Goal: Task Accomplishment & Management: Complete application form

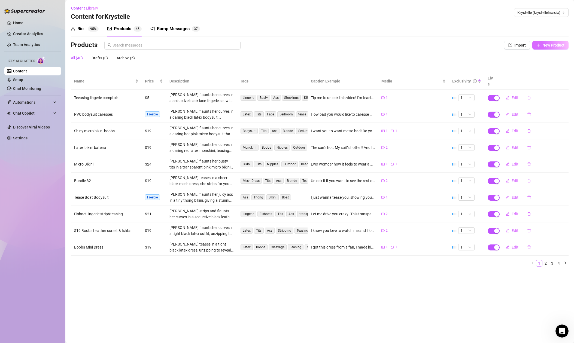
click at [547, 47] on button "New Product" at bounding box center [550, 45] width 36 height 9
type textarea "Type your message here..."
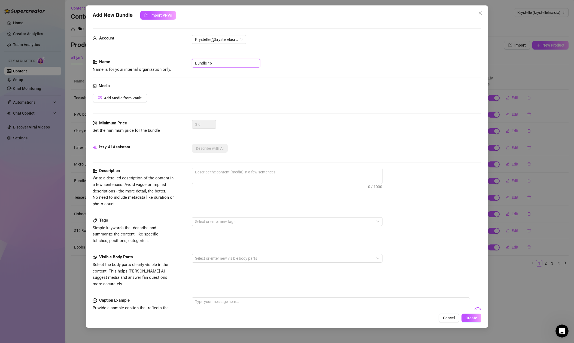
click at [220, 64] on input "Bundle 46" at bounding box center [226, 63] width 68 height 9
drag, startPoint x: 229, startPoint y: 64, endPoint x: 179, endPoint y: 62, distance: 49.6
click at [179, 62] on div "Name Name is for your internal organization only. Bundle 46" at bounding box center [287, 66] width 388 height 14
type input "$38"
click at [130, 101] on button "Add Media from Vault" at bounding box center [120, 98] width 54 height 9
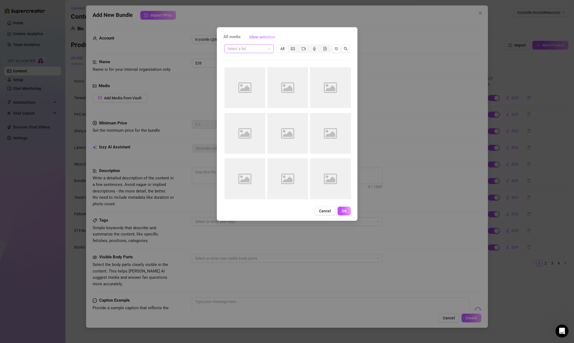
click at [256, 49] on input "search" at bounding box center [246, 49] width 38 height 8
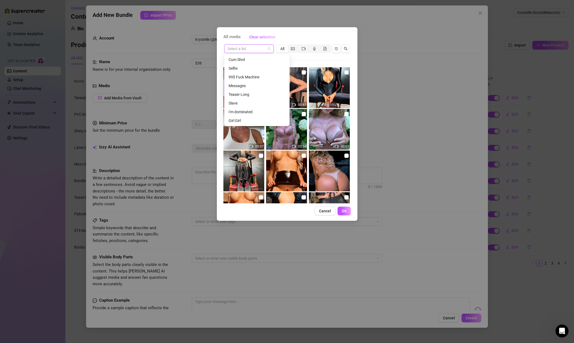
scroll to position [139, 0]
click at [264, 112] on div "35$ Boobs + Vibrator" at bounding box center [256, 112] width 57 height 6
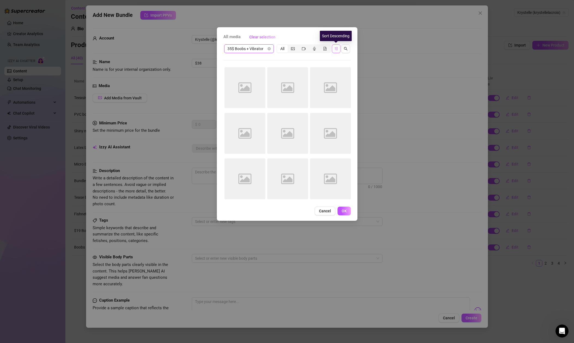
click at [335, 48] on icon "sort-descending" at bounding box center [335, 48] width 3 height 3
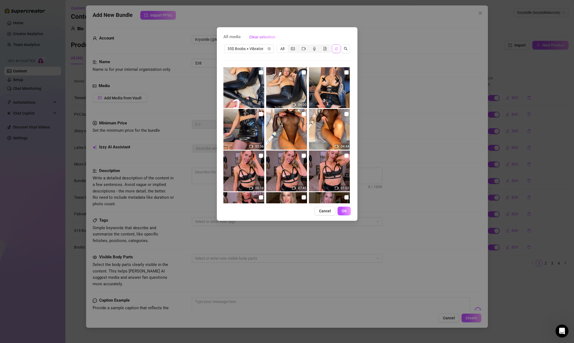
click at [261, 74] on input "checkbox" at bounding box center [261, 72] width 4 height 4
checkbox input "true"
click at [304, 72] on input "checkbox" at bounding box center [303, 72] width 4 height 4
checkbox input "true"
drag, startPoint x: 345, startPoint y: 211, endPoint x: 339, endPoint y: 198, distance: 14.9
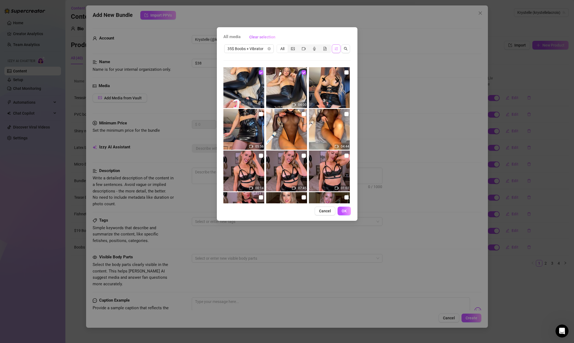
click at [345, 211] on span "OK" at bounding box center [343, 211] width 5 height 4
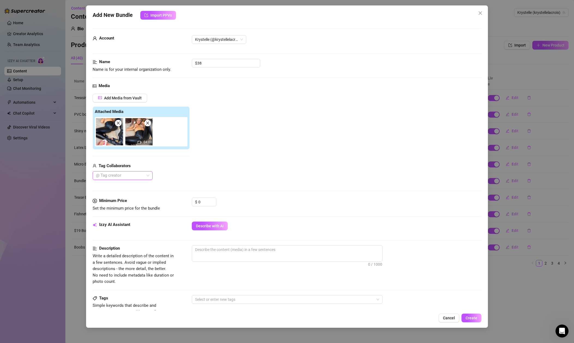
click at [125, 175] on div at bounding box center [120, 176] width 52 height 8
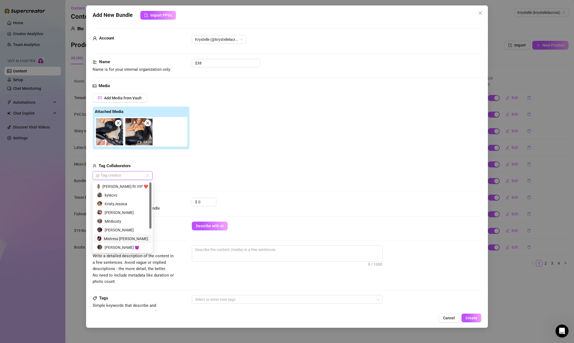
scroll to position [35, 0]
click at [118, 247] on div "Husband Release" at bounding box center [122, 247] width 51 height 6
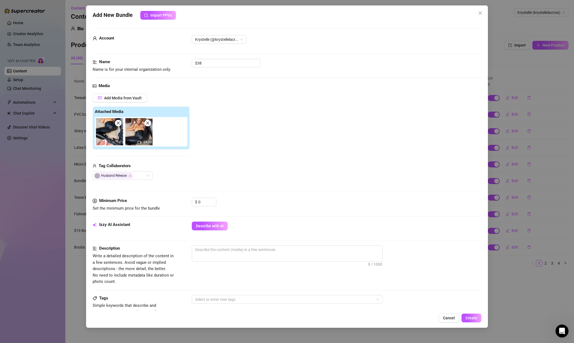
click at [284, 186] on div "Media Add Media from Vault Attached Media 04:00 Tag Collaborators Husband Relea…" at bounding box center [287, 140] width 388 height 115
click at [211, 227] on span "Describe with AI" at bounding box center [210, 226] width 28 height 4
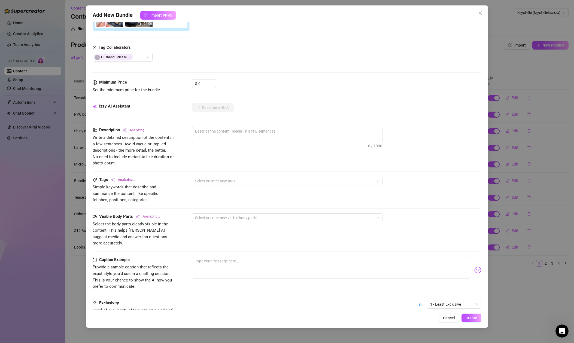
scroll to position [126, 0]
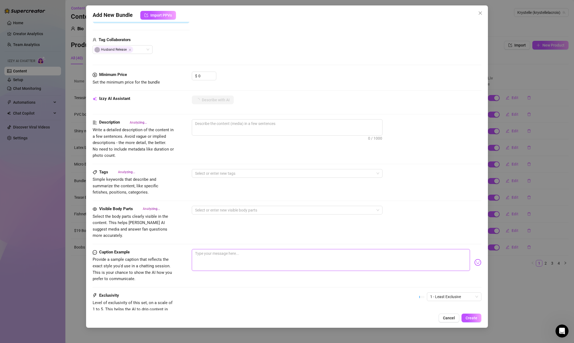
drag, startPoint x: 240, startPoint y: 249, endPoint x: 243, endPoint y: 248, distance: 3.1
click at [240, 249] on textarea at bounding box center [331, 260] width 278 height 22
type textarea "O"
type textarea "Type your message here..."
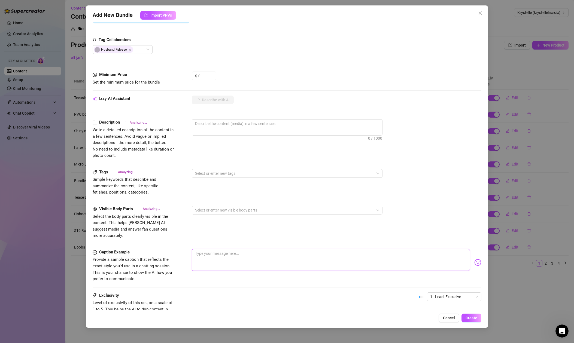
type textarea "Krystelle"
type textarea "Krystelle is"
type textarea "Krystelle is topless,"
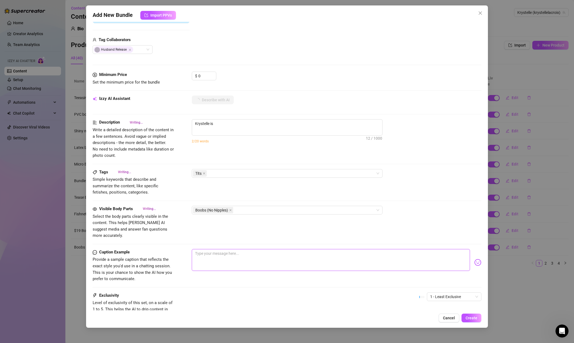
type textarea "Krystelle is topless,"
type textarea "Krystelle is topless, showing"
type textarea "Krystelle is topless, showing off"
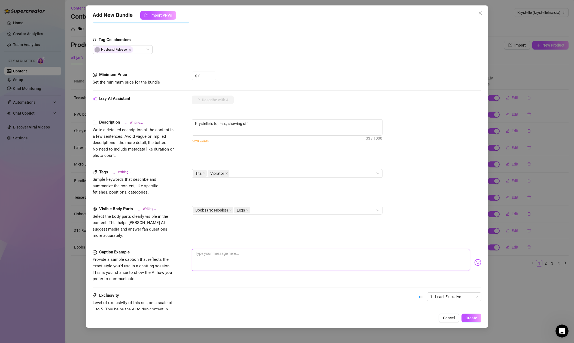
type textarea "[PERSON_NAME] is topless, showing off her"
type textarea "[PERSON_NAME] is topless, showing off her bare"
type textarea "[PERSON_NAME] is topless, showing off her bare tits"
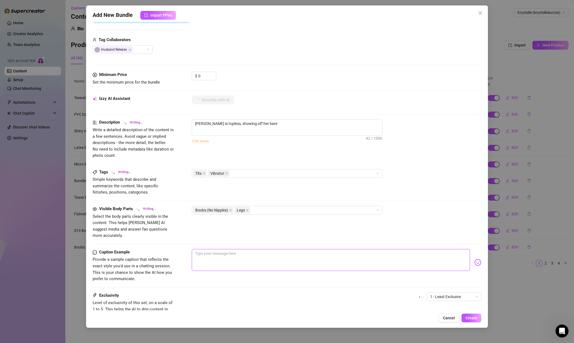
type textarea "[PERSON_NAME] is topless, showing off her bare tits"
type textarea "[PERSON_NAME] is topless, showing off her bare tits while"
type textarea "[PERSON_NAME] is topless, showing off her bare tits while wearing"
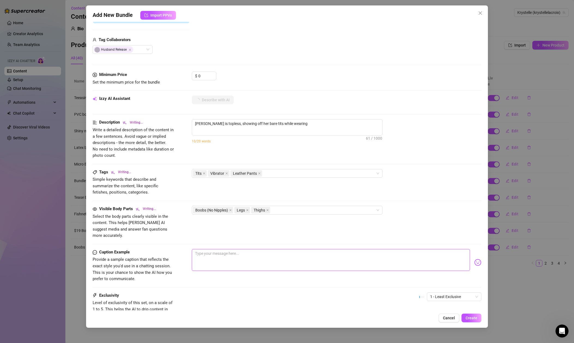
type textarea "[PERSON_NAME] is topless, showing off her bare tits while wearing tight"
type textarea "[PERSON_NAME] is topless, showing off her bare tits while wearing tight black"
type textarea "[PERSON_NAME] is topless, showing off her bare tits while wearing tight black l…"
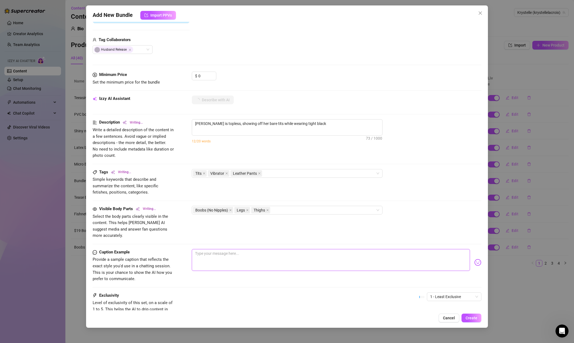
type textarea "[PERSON_NAME] is topless, showing off her bare tits while wearing tight black l…"
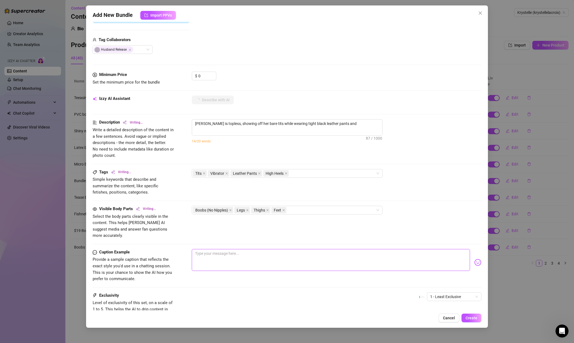
type textarea "[PERSON_NAME] is topless, showing off her bare tits while wearing tight black l…"
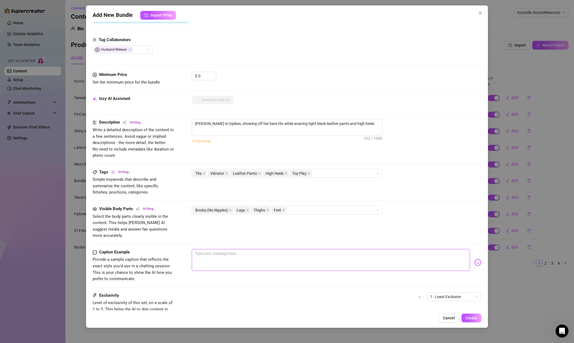
type textarea "[PERSON_NAME] is topless, showing off her bare tits while wearing tight black l…"
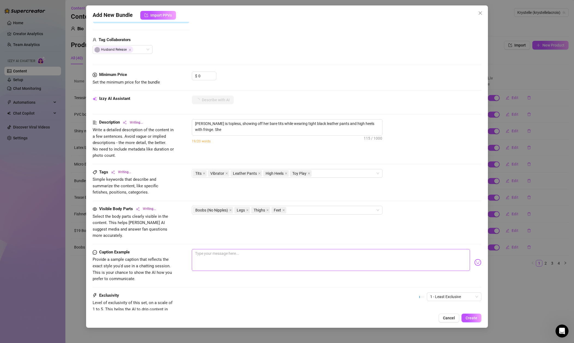
type textarea "[PERSON_NAME] is topless, showing off her bare tits while wearing tight black l…"
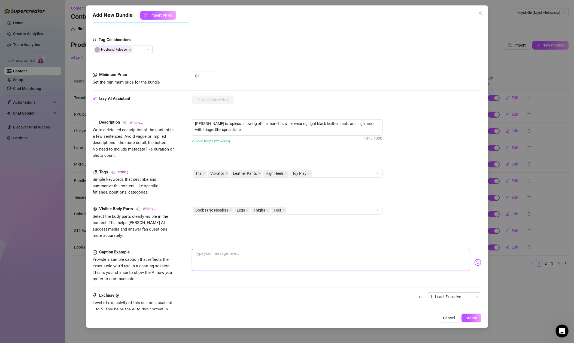
type textarea "[PERSON_NAME] is topless, showing off her bare tits while wearing tight black l…"
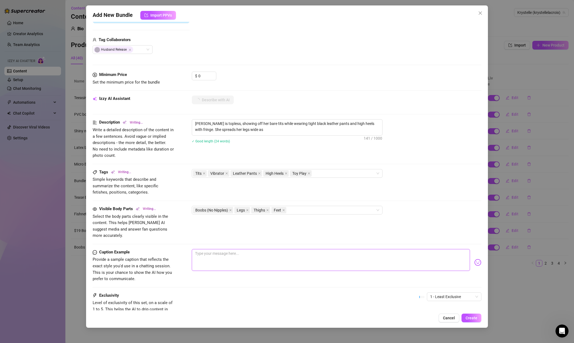
type textarea "[PERSON_NAME] is topless, showing off her bare tits while wearing tight black l…"
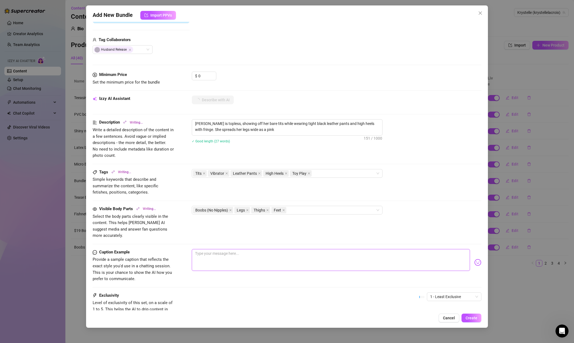
type textarea "[PERSON_NAME] is topless, showing off her bare tits while wearing tight black l…"
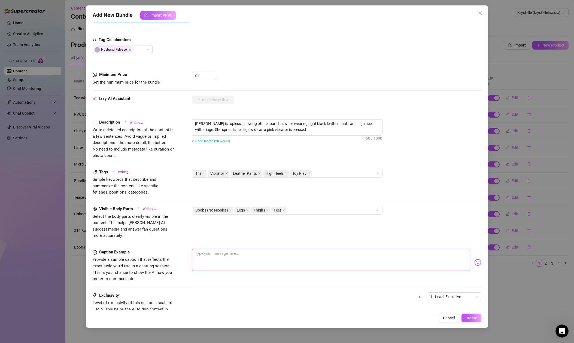
type textarea "[PERSON_NAME] is topless, showing off her bare tits while wearing tight black l…"
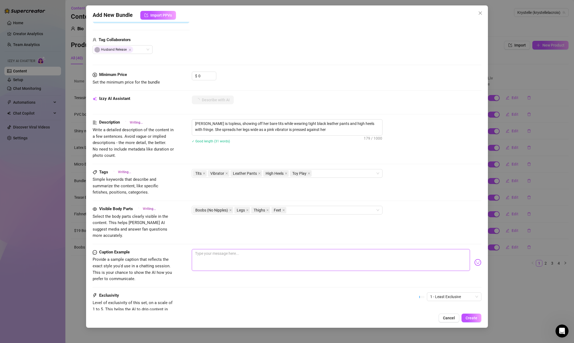
type textarea "[PERSON_NAME] is topless, showing off her bare tits while wearing tight black l…"
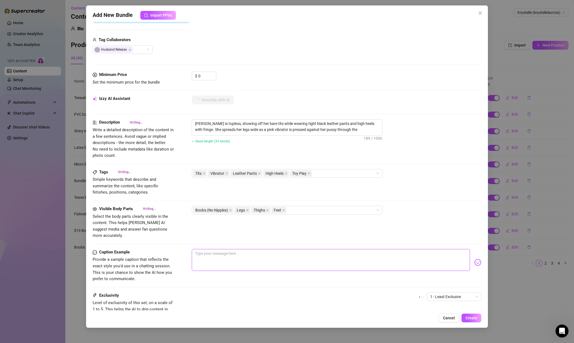
type textarea "[PERSON_NAME] is topless, showing off her bare tits while wearing tight black l…"
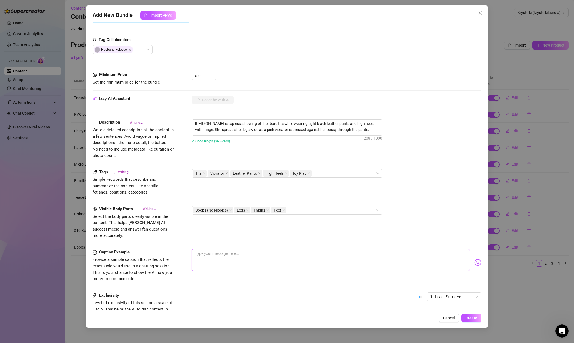
type textarea "[PERSON_NAME] is topless, showing off her bare tits while wearing tight black l…"
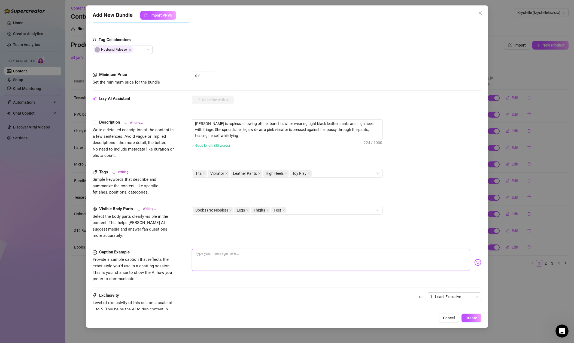
type textarea "[PERSON_NAME] is topless, showing off her bare tits while wearing tight black l…"
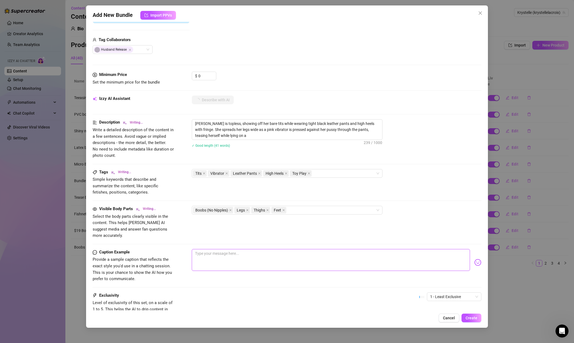
type textarea "[PERSON_NAME] is topless, showing off her bare tits while wearing tight black l…"
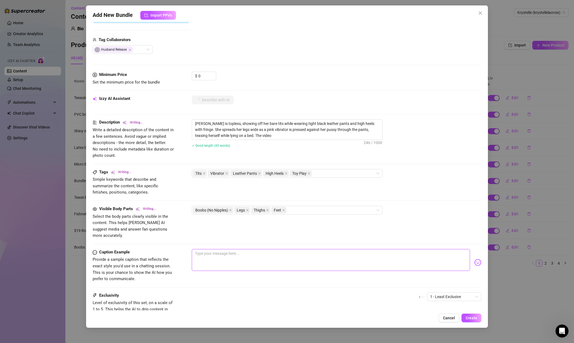
type textarea "[PERSON_NAME] is topless, showing off her bare tits while wearing tight black l…"
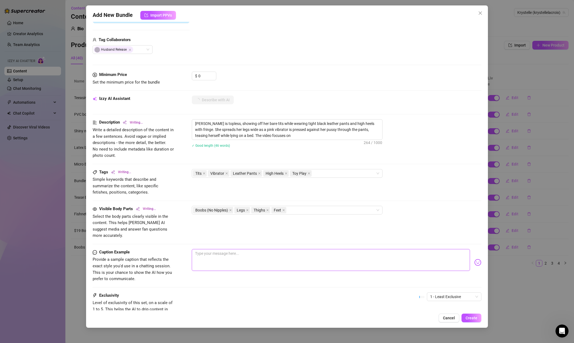
type textarea "[PERSON_NAME] is topless, showing off her bare tits while wearing tight black l…"
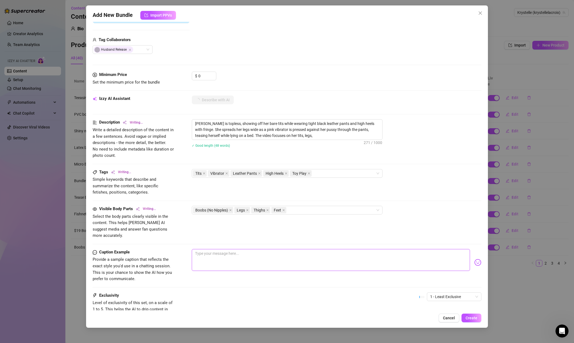
type textarea "[PERSON_NAME] is topless, showing off her bare tits while wearing tight black l…"
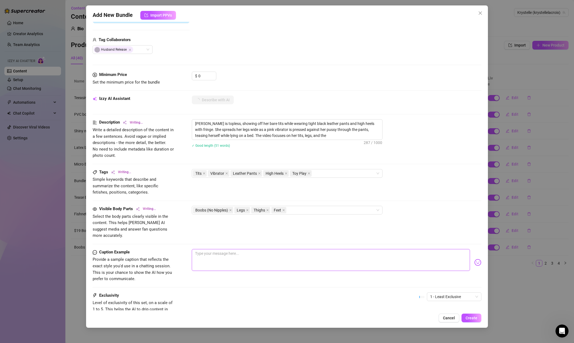
type textarea "[PERSON_NAME] is topless, showing off her bare tits while wearing tight black l…"
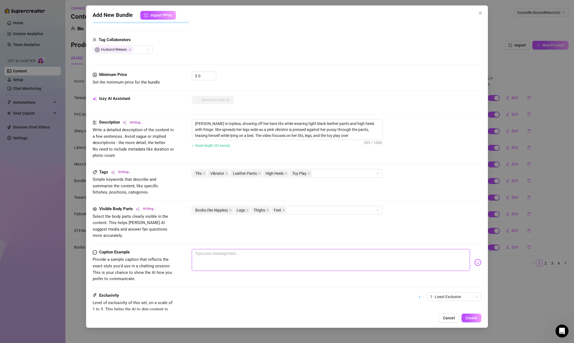
type textarea "[PERSON_NAME] is topless, showing off her bare tits while wearing tight black l…"
click at [284, 210] on icon "close" at bounding box center [283, 210] width 3 height 3
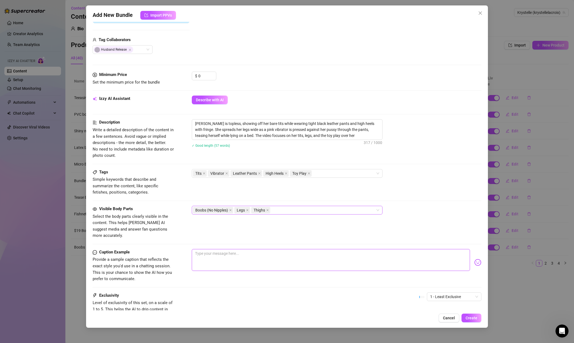
click at [268, 211] on icon "close" at bounding box center [267, 210] width 3 height 3
click at [230, 210] on icon "close" at bounding box center [230, 210] width 3 height 3
click at [208, 210] on span "Legs" at bounding box center [201, 210] width 16 height 7
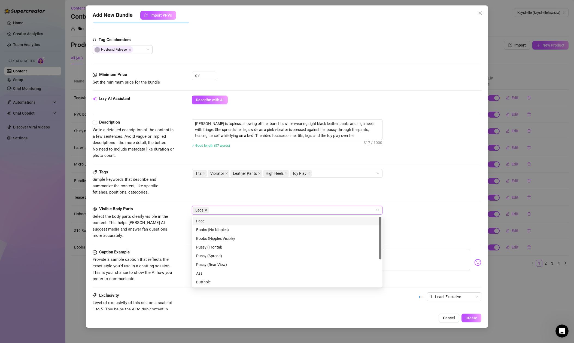
click at [206, 210] on icon "close" at bounding box center [206, 210] width 2 height 2
click at [219, 239] on div "Boobs (Nipples Visible)" at bounding box center [287, 238] width 182 height 6
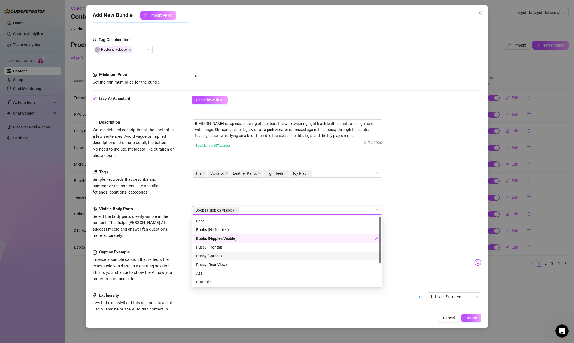
click at [218, 255] on div "Pussy (Spread)" at bounding box center [287, 256] width 182 height 6
click at [212, 282] on div "Butthole" at bounding box center [287, 282] width 182 height 6
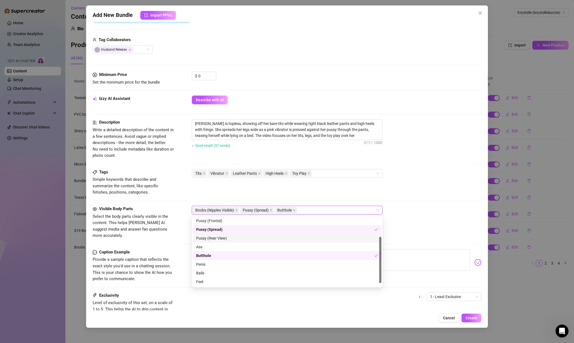
scroll to position [35, 0]
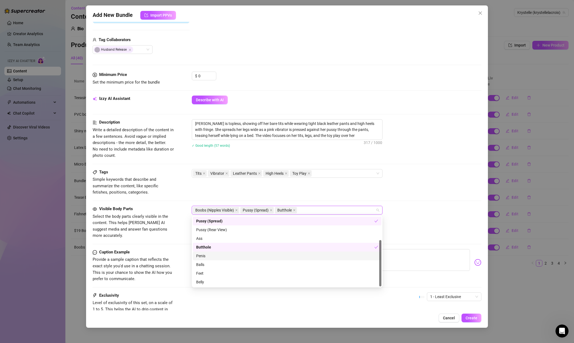
click at [407, 211] on div "Boobs (Nipples Visible) Pussy (Spread) Butthole" at bounding box center [336, 210] width 289 height 9
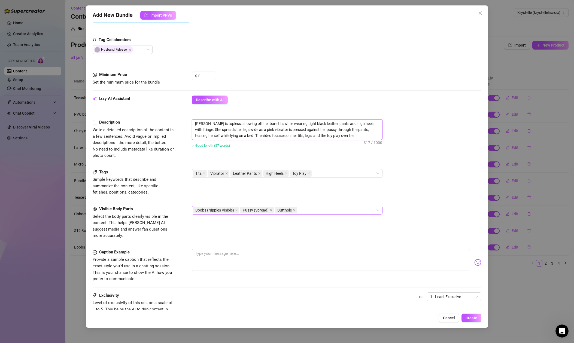
click at [326, 123] on textarea "[PERSON_NAME] is topless, showing off her bare tits while wearing tight black l…" at bounding box center [287, 130] width 190 height 20
type textarea "[PERSON_NAME] is topless, showing off her bare tits while wearing tight black l…"
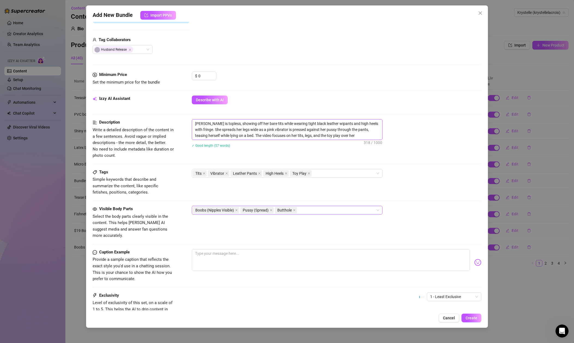
type textarea "[PERSON_NAME] is topless, showing off her bare tits while wearing tight black l…"
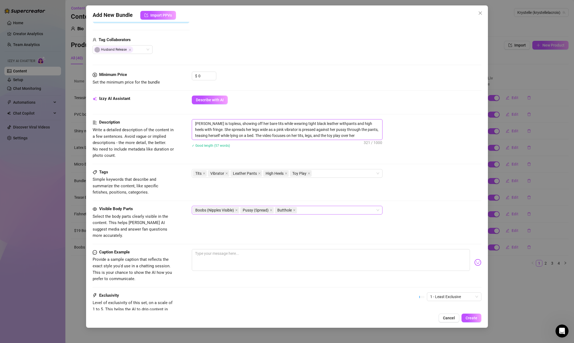
type textarea "[PERSON_NAME] is topless, showing off her bare tits while wearing tight black l…"
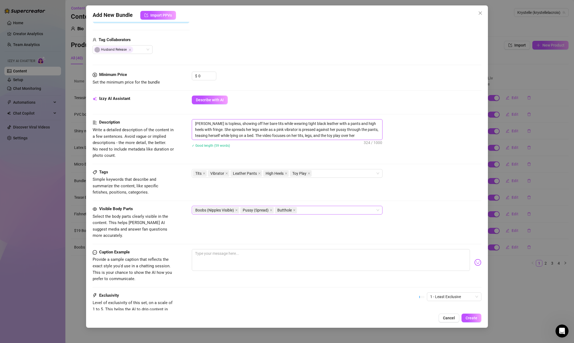
type textarea "[PERSON_NAME] is topless, showing off her bare tits while wearing tight black l…"
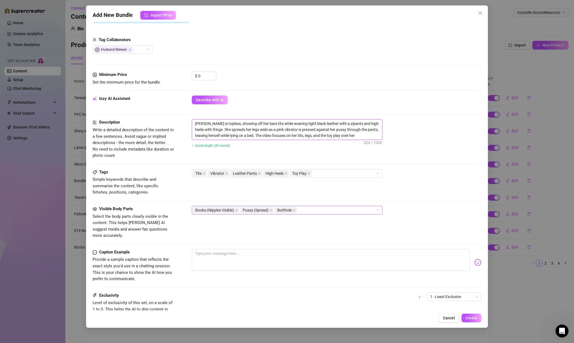
type textarea "[PERSON_NAME] is topless, showing off her bare tits while wearing tight black l…"
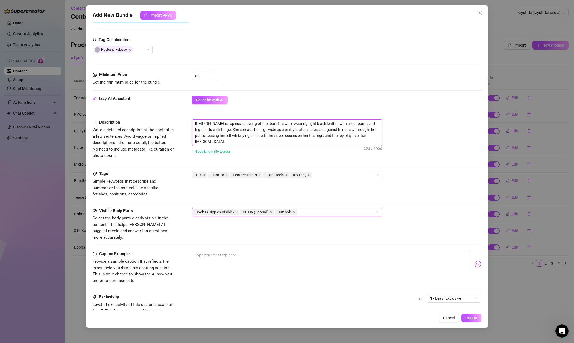
type textarea "[PERSON_NAME] is topless, showing off her bare tits while wearing tight black l…"
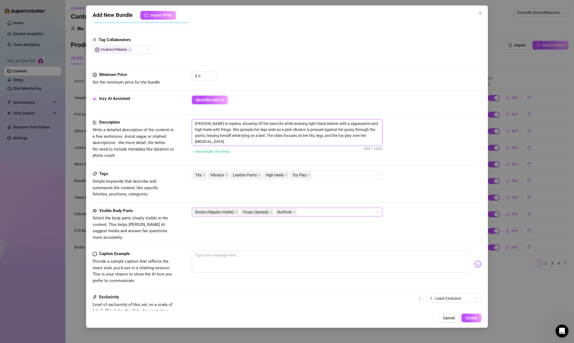
type textarea "[PERSON_NAME] is topless, showing off her bare tits while wearing tight black l…"
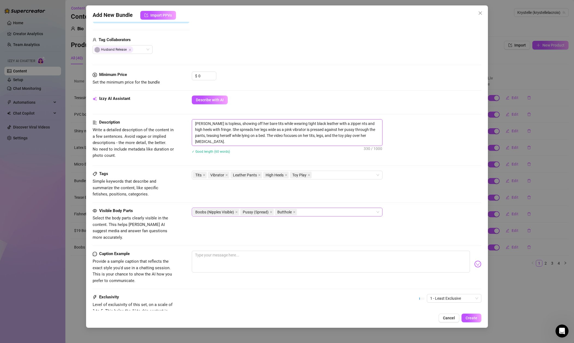
type textarea "[PERSON_NAME] is topless, showing off her bare tits while wearing tight black l…"
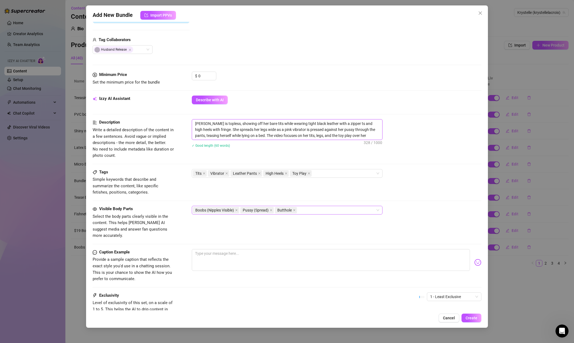
type textarea "[PERSON_NAME] is topless, showing off her bare tits while wearing tight black l…"
click at [326, 125] on textarea "[PERSON_NAME] is topless, showing off her bare tits while wearing tight black l…" at bounding box center [287, 130] width 190 height 20
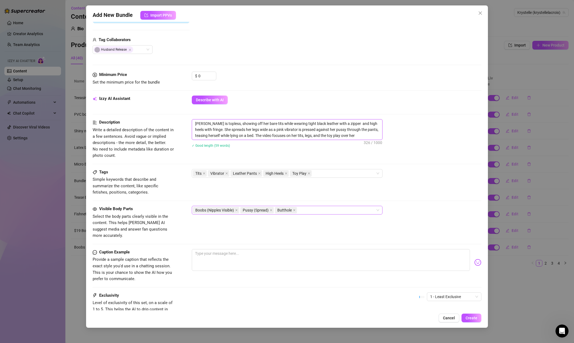
type textarea "[PERSON_NAME] is topless, showing off her bare tits while wearing tight black l…"
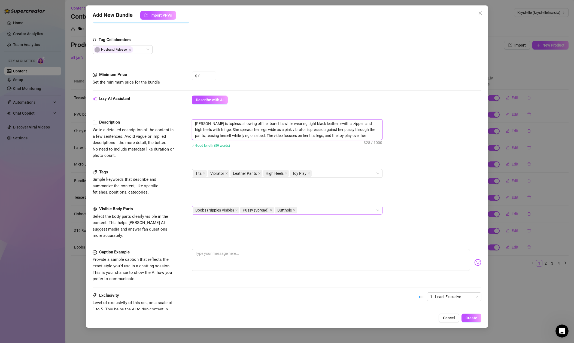
type textarea "[PERSON_NAME] is topless, showing off her bare tits while wearing tight black l…"
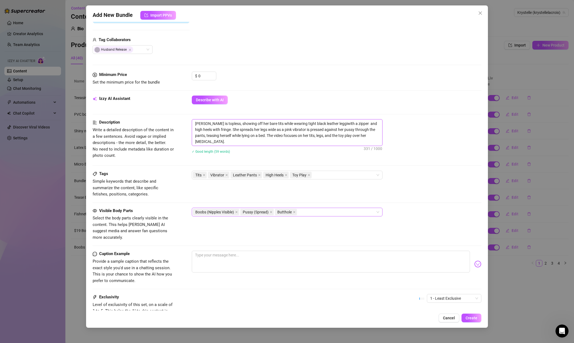
type textarea "[PERSON_NAME] is topless, showing off her bare tits while wearing tight black l…"
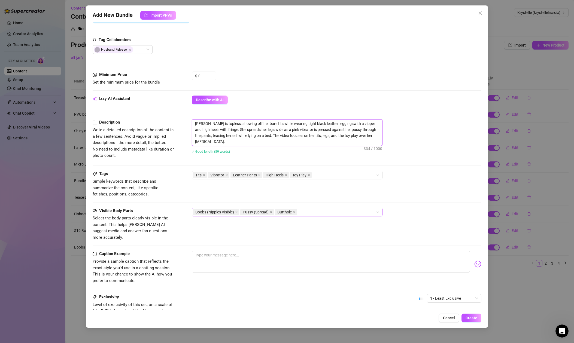
type textarea "[PERSON_NAME] is topless, showing off her bare tits while wearing tight black l…"
click at [278, 130] on textarea "[PERSON_NAME] is topless, showing off her bare tits while wearing tight black l…" at bounding box center [287, 133] width 190 height 26
type textarea "[PERSON_NAME] is topless, showing off her bare tits while wearing tight black l…"
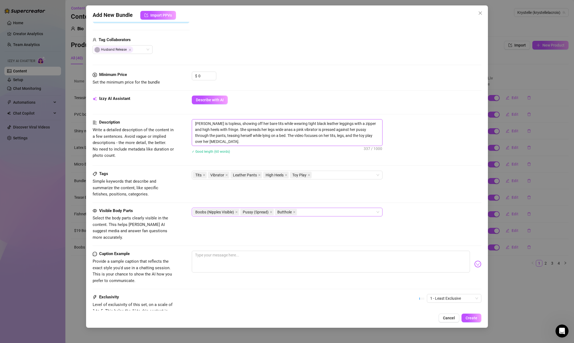
type textarea "[PERSON_NAME] is topless, showing off her bare tits while wearing tight black l…"
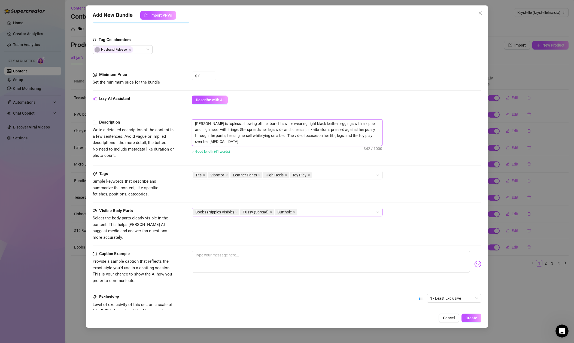
type textarea "[PERSON_NAME] is topless, showing off her bare tits while wearing tight black l…"
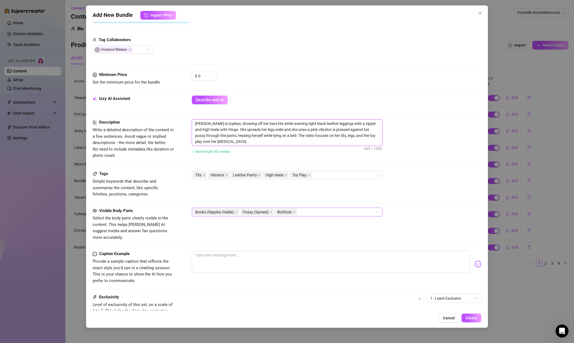
type textarea "[PERSON_NAME] is topless, showing off her bare tits while wearing tight black l…"
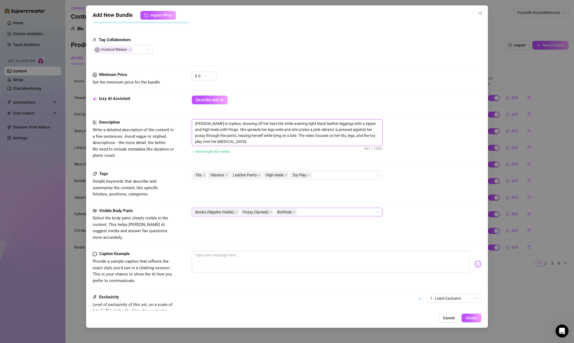
type textarea "[PERSON_NAME] is topless, showing off her bare tits while wearing tight black l…"
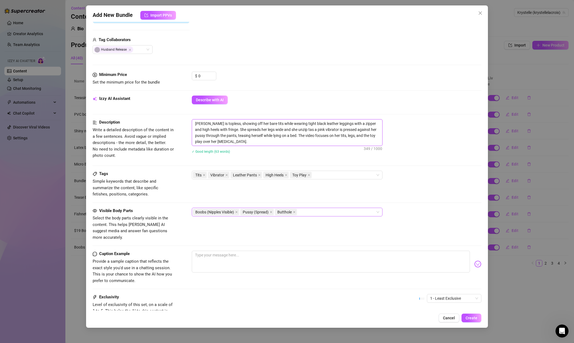
type textarea "[PERSON_NAME] is topless, showing off her bare tits while wearing tight black l…"
drag, startPoint x: 354, startPoint y: 130, endPoint x: 207, endPoint y: 135, distance: 147.1
click at [207, 135] on textarea "[PERSON_NAME] is topless, showing off her bare tits while wearing tight black l…" at bounding box center [287, 133] width 190 height 26
drag, startPoint x: 207, startPoint y: 136, endPoint x: 235, endPoint y: 136, distance: 28.3
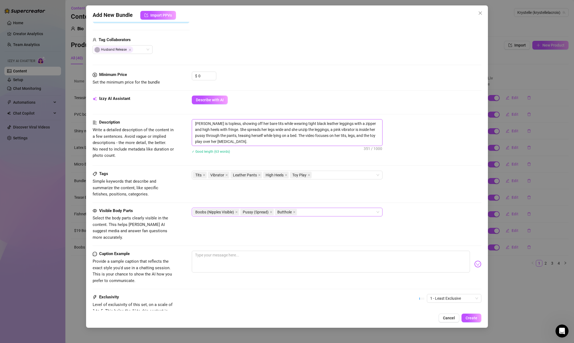
click at [235, 136] on textarea "[PERSON_NAME] is topless, showing off her bare tits while wearing tight black l…" at bounding box center [287, 133] width 190 height 26
click at [206, 135] on textarea "[PERSON_NAME] is topless, showing off her bare tits while wearing tight black l…" at bounding box center [287, 133] width 190 height 26
drag, startPoint x: 276, startPoint y: 135, endPoint x: 280, endPoint y: 135, distance: 4.4
click at [277, 135] on textarea "[PERSON_NAME] is topless, showing off her bare tits while wearing tight black l…" at bounding box center [287, 133] width 190 height 26
drag, startPoint x: 313, startPoint y: 136, endPoint x: 378, endPoint y: 135, distance: 65.6
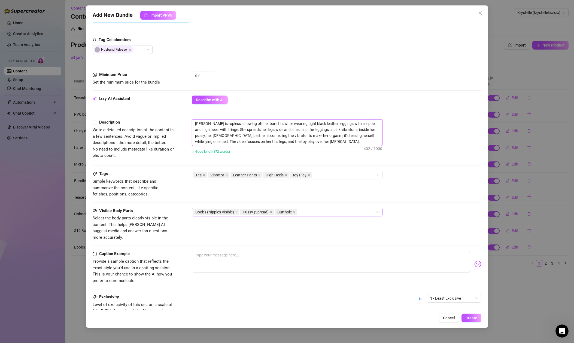
click at [378, 135] on textarea "[PERSON_NAME] is topless, showing off her bare tits while wearing tight black l…" at bounding box center [287, 133] width 190 height 26
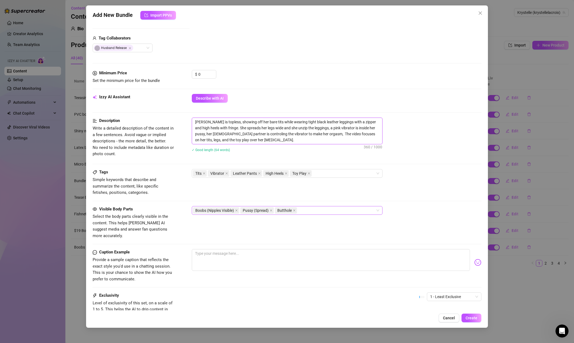
drag, startPoint x: 268, startPoint y: 144, endPoint x: 263, endPoint y: 144, distance: 5.2
click at [268, 144] on textarea "[PERSON_NAME] is topless, showing off her bare tits while wearing tight black l…" at bounding box center [287, 131] width 190 height 26
click at [260, 249] on textarea at bounding box center [331, 260] width 278 height 22
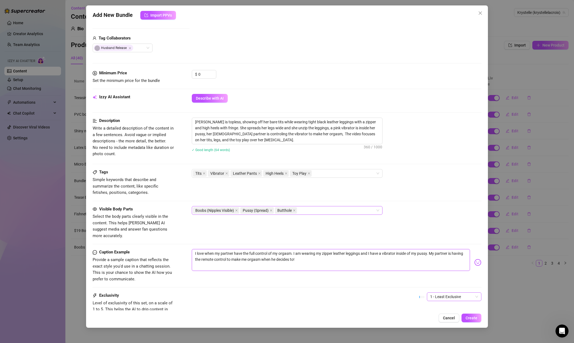
click at [445, 293] on span "1 - Least Exclusive" at bounding box center [454, 297] width 48 height 8
click at [439, 326] on div "4" at bounding box center [454, 328] width 46 height 6
click at [358, 292] on div "Exclusivity Level of exclusivity of this set, on a scale of 1 to 5. This helps …" at bounding box center [287, 305] width 388 height 27
drag, startPoint x: 201, startPoint y: 75, endPoint x: 185, endPoint y: 73, distance: 16.5
click at [185, 73] on div "Minimum Price Set the minimum price for the bundle $ 0" at bounding box center [287, 77] width 388 height 14
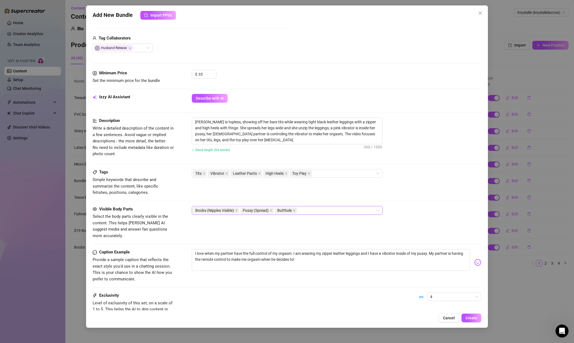
click at [299, 83] on div "$ 35" at bounding box center [336, 77] width 289 height 14
click at [468, 317] on span "Create" at bounding box center [471, 318] width 12 height 4
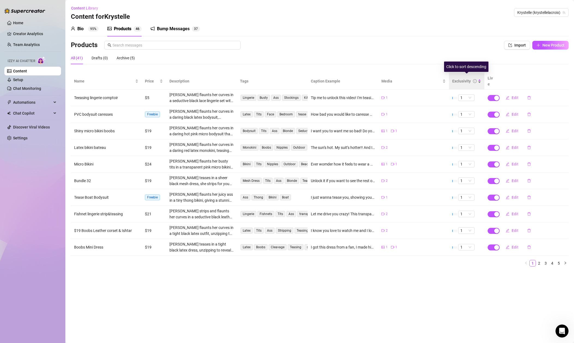
click at [469, 79] on div "Exclusivity" at bounding box center [461, 81] width 19 height 6
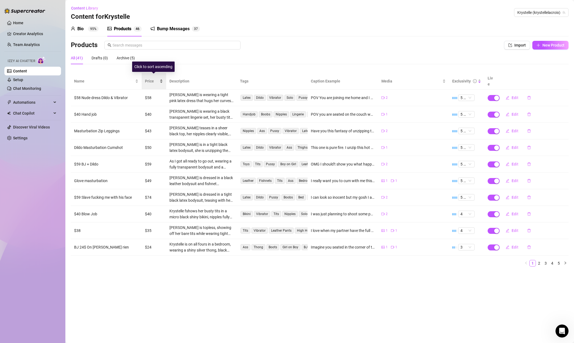
click at [151, 78] on span "Price" at bounding box center [152, 81] width 14 height 6
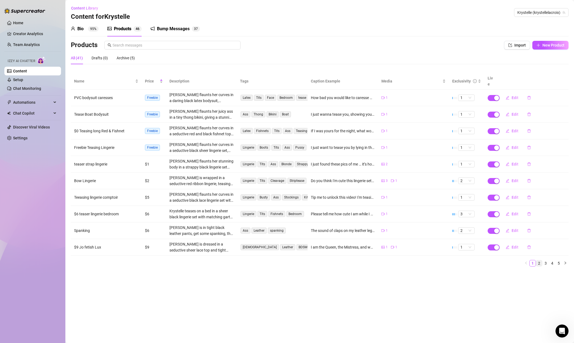
click at [539, 260] on link "2" at bounding box center [539, 263] width 6 height 6
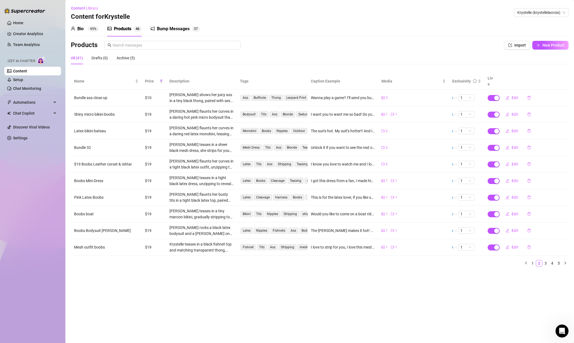
drag, startPoint x: 546, startPoint y: 258, endPoint x: 548, endPoint y: 260, distance: 3.3
click at [546, 260] on link "3" at bounding box center [545, 263] width 6 height 6
drag, startPoint x: 536, startPoint y: 256, endPoint x: 532, endPoint y: 256, distance: 4.1
click at [536, 260] on link "2" at bounding box center [539, 263] width 6 height 6
click at [532, 260] on link "1" at bounding box center [532, 263] width 6 height 6
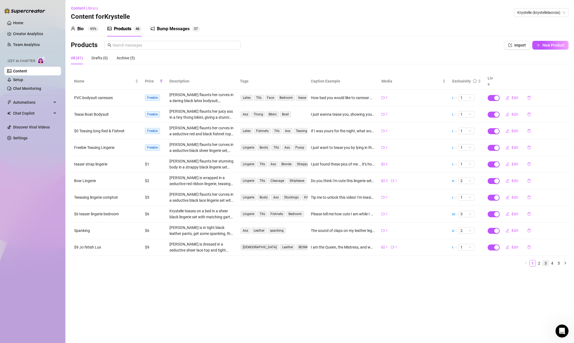
click at [544, 260] on link "3" at bounding box center [545, 263] width 6 height 6
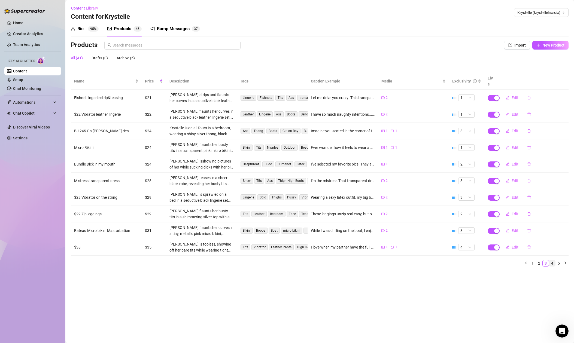
click at [551, 260] on link "4" at bounding box center [552, 263] width 6 height 6
click at [544, 260] on link "3" at bounding box center [545, 263] width 6 height 6
click at [538, 260] on link "2" at bounding box center [539, 263] width 6 height 6
click at [544, 260] on link "3" at bounding box center [545, 263] width 6 height 6
drag, startPoint x: 553, startPoint y: 258, endPoint x: 550, endPoint y: 261, distance: 3.7
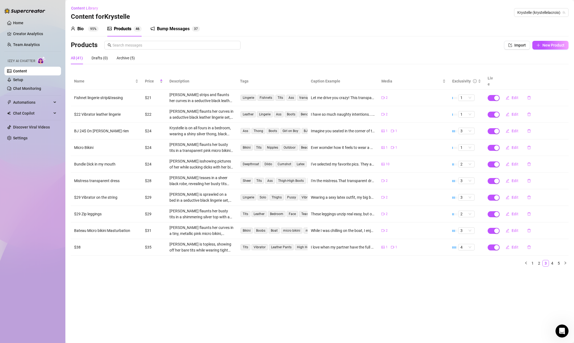
click at [553, 260] on link "4" at bounding box center [552, 263] width 6 height 6
